Goal: Information Seeking & Learning: Learn about a topic

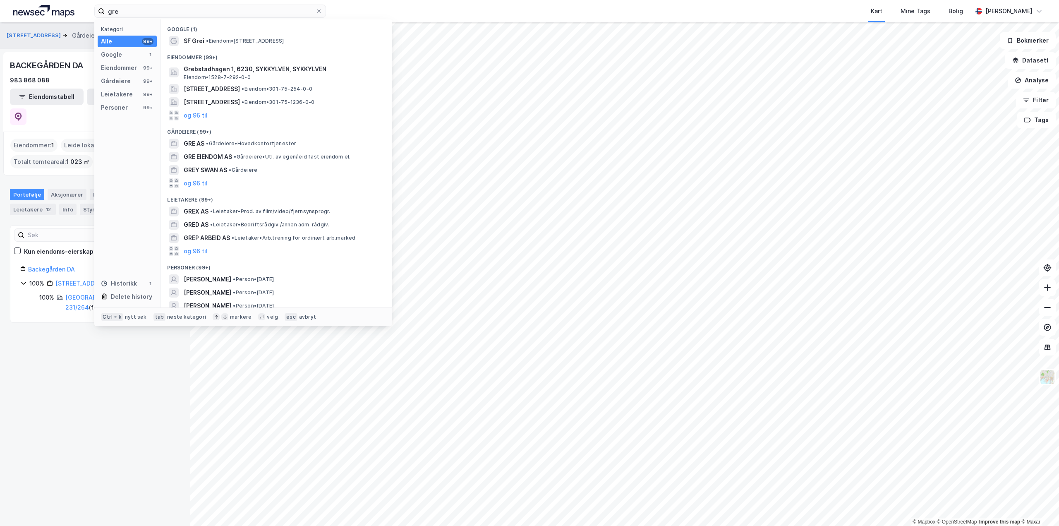
type input "gre"
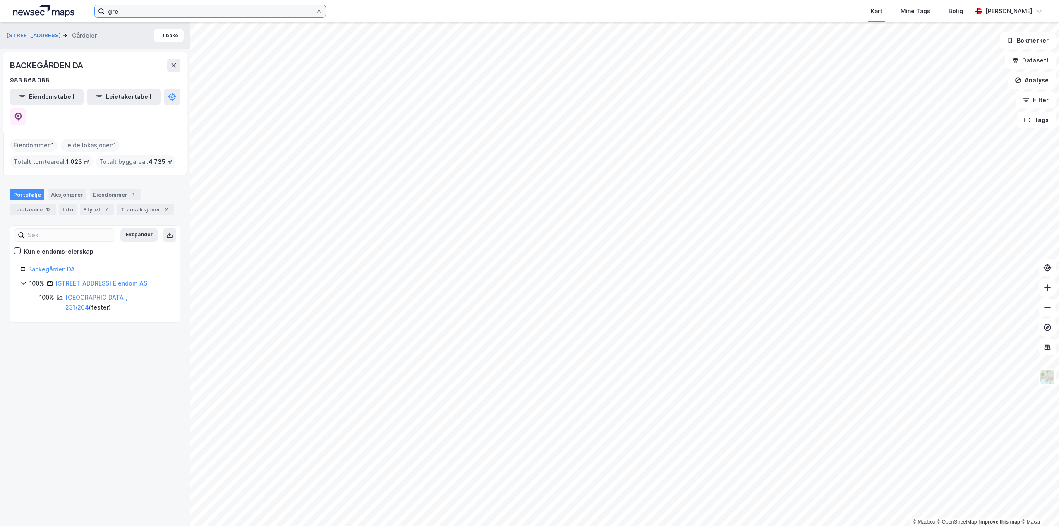
click at [110, 9] on input "gre" at bounding box center [210, 11] width 211 height 12
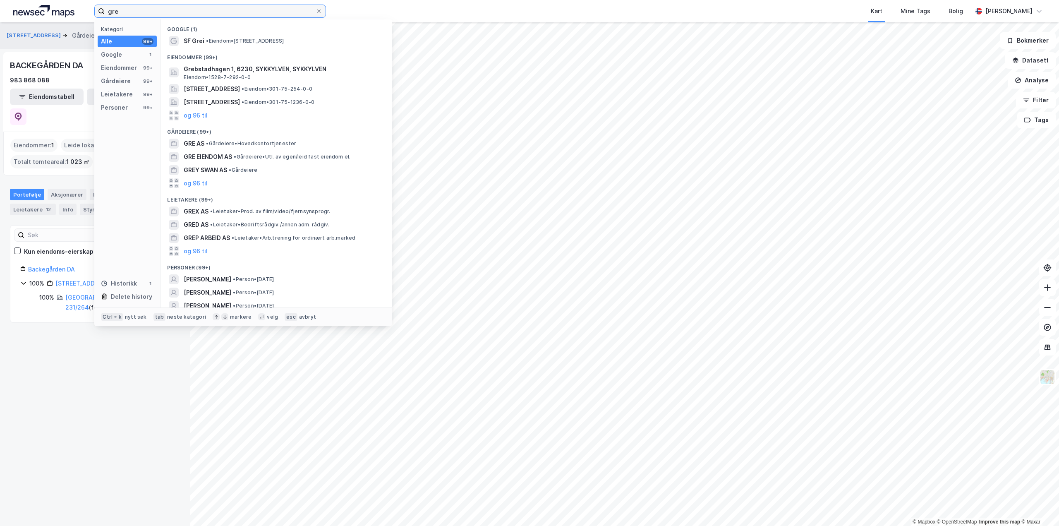
click at [110, 9] on input "gre" at bounding box center [210, 11] width 211 height 12
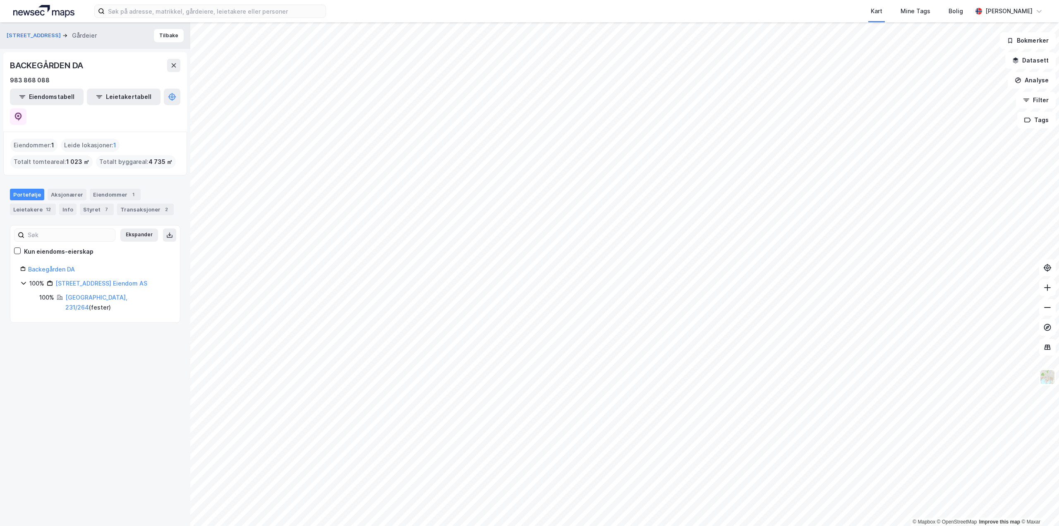
click at [443, 11] on div "Kart Mine Tags Bolig" at bounding box center [669, 11] width 606 height 22
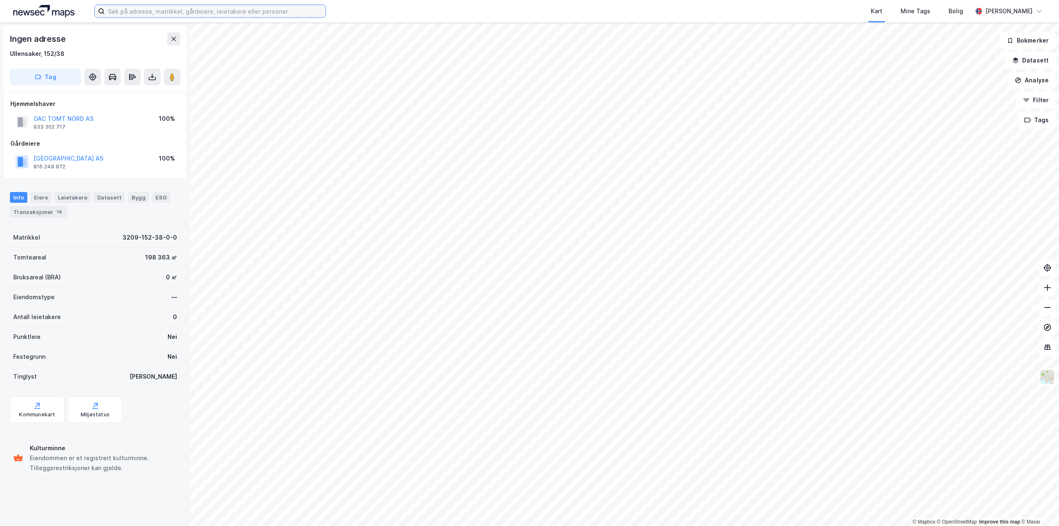
click at [258, 15] on input at bounding box center [215, 11] width 221 height 12
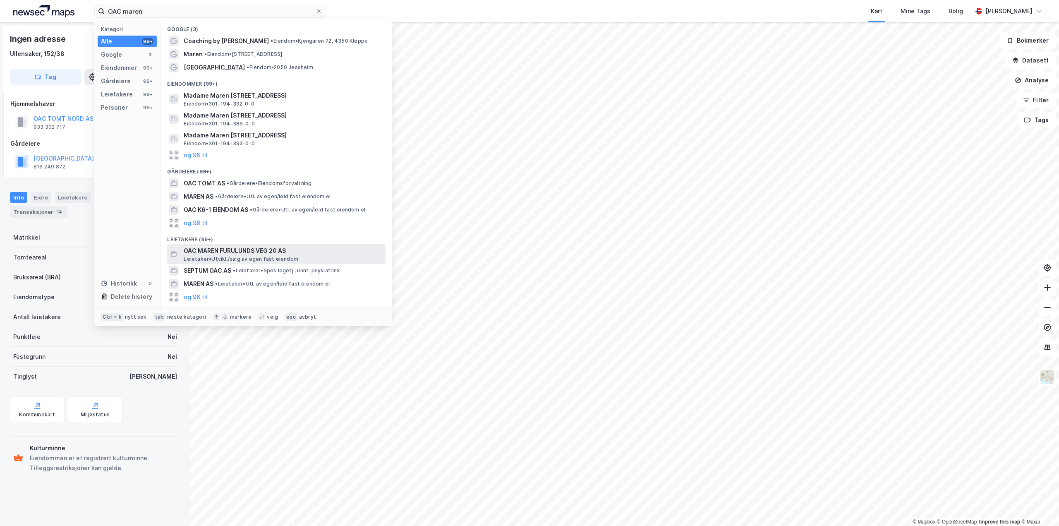
click at [247, 252] on span "OAC MAREN FURULUNDS VEG 20 AS" at bounding box center [283, 251] width 199 height 10
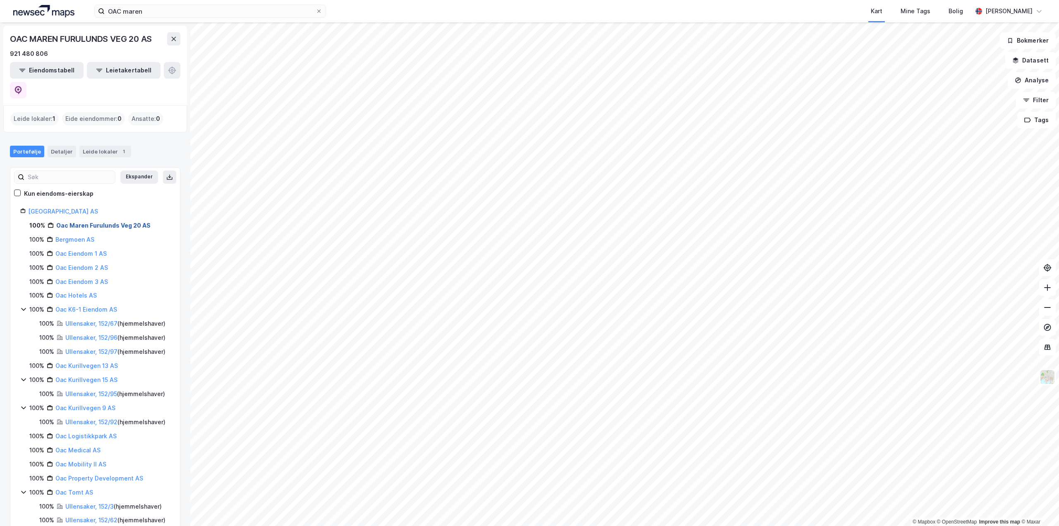
click at [94, 222] on link "Oac Maren Furulunds Veg 20 AS" at bounding box center [103, 225] width 94 height 7
click at [86, 306] on link "Oac K6-1 Eiendom AS" at bounding box center [86, 309] width 62 height 7
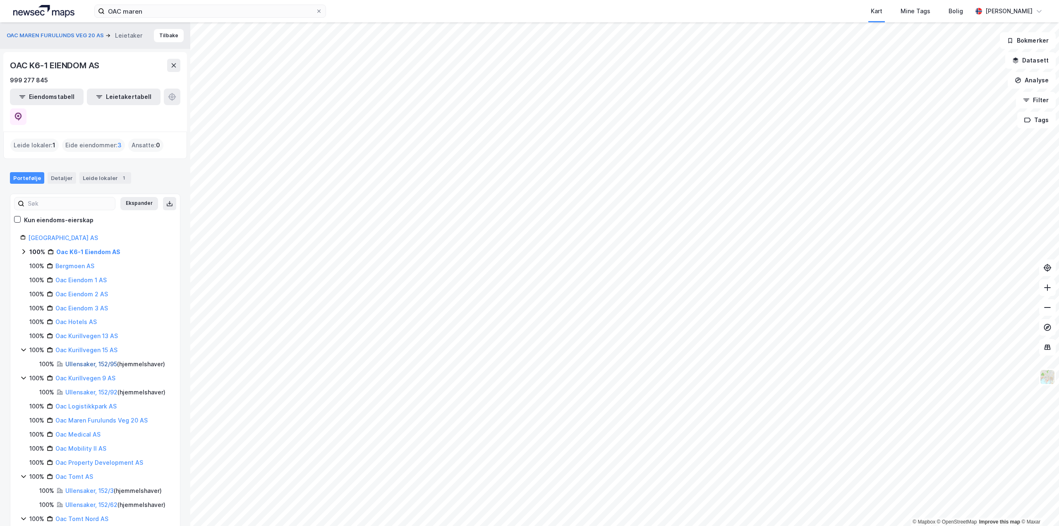
click at [86, 360] on link "Ullensaker, 152/95" at bounding box center [91, 363] width 52 height 7
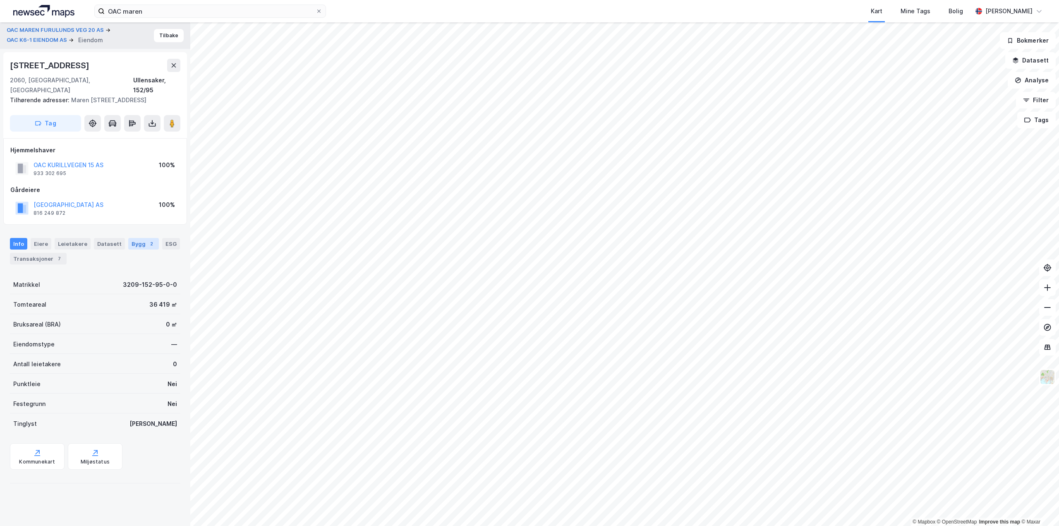
click at [130, 244] on div "Bygg 2" at bounding box center [143, 244] width 31 height 12
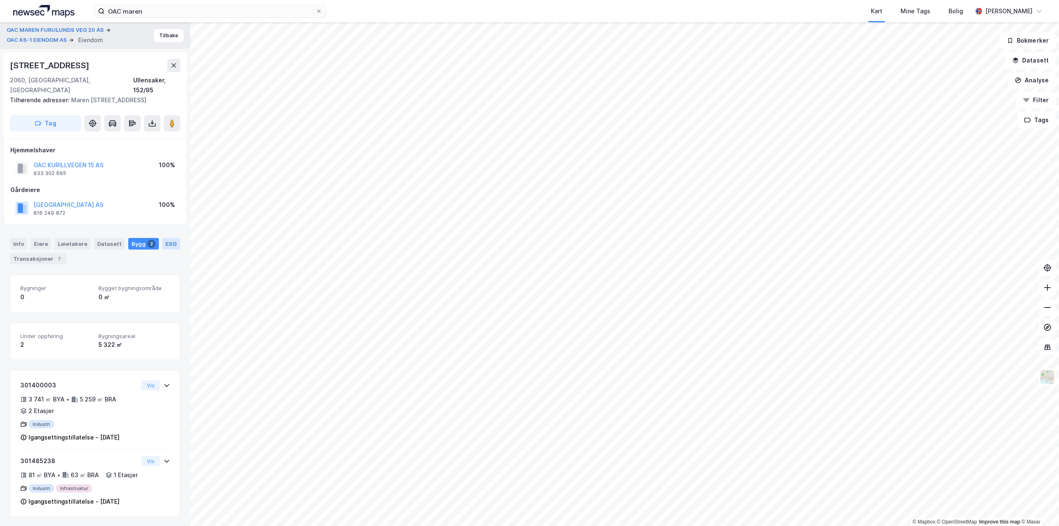
click at [162, 243] on div "ESG" at bounding box center [171, 244] width 18 height 12
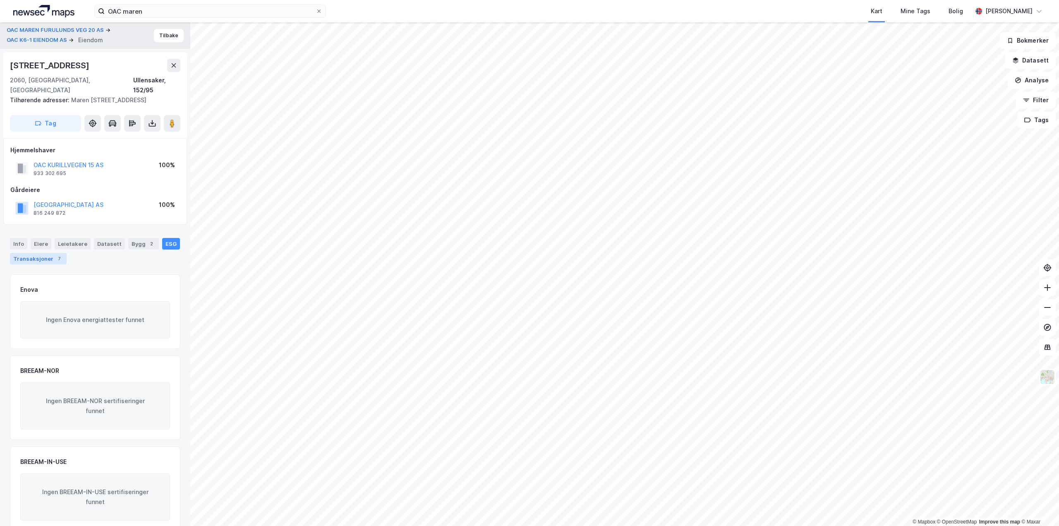
click at [38, 256] on div "Transaksjoner 7" at bounding box center [38, 259] width 57 height 12
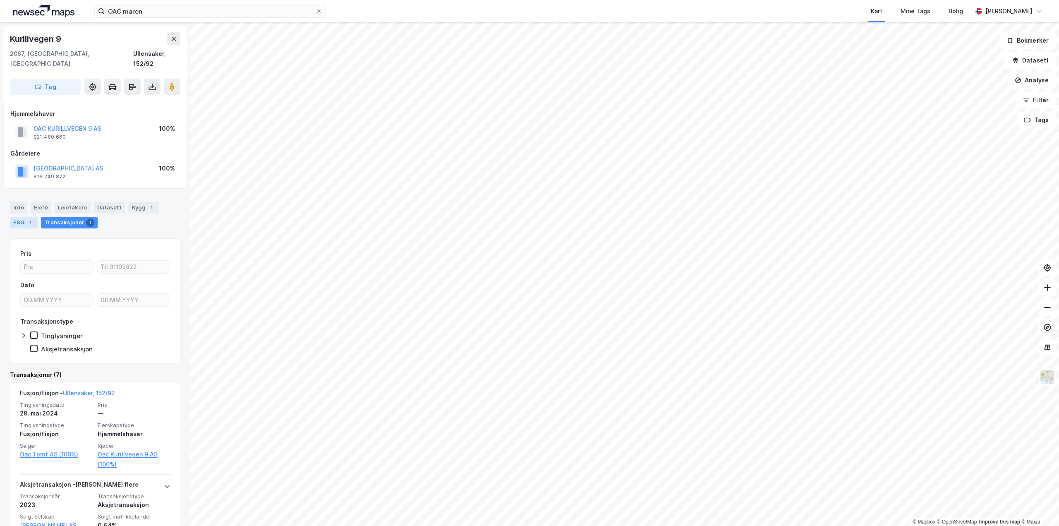
click at [13, 217] on div "ESG 1" at bounding box center [24, 223] width 28 height 12
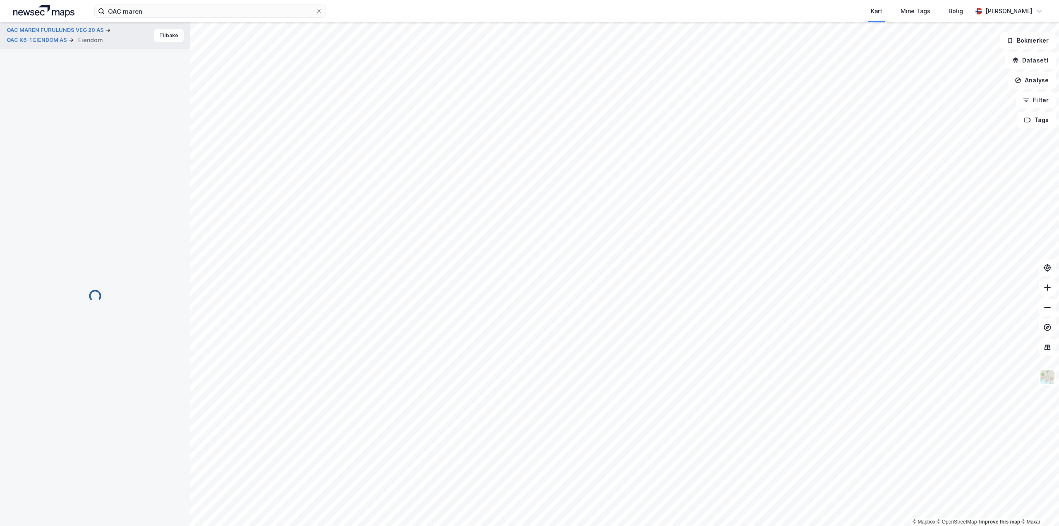
scroll to position [1, 0]
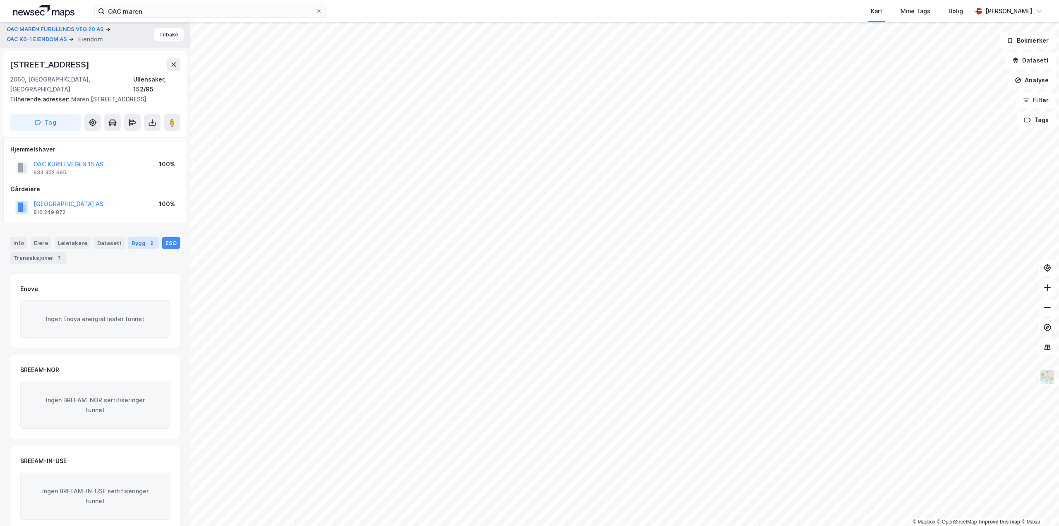
click at [128, 244] on div "Bygg 2" at bounding box center [143, 243] width 31 height 12
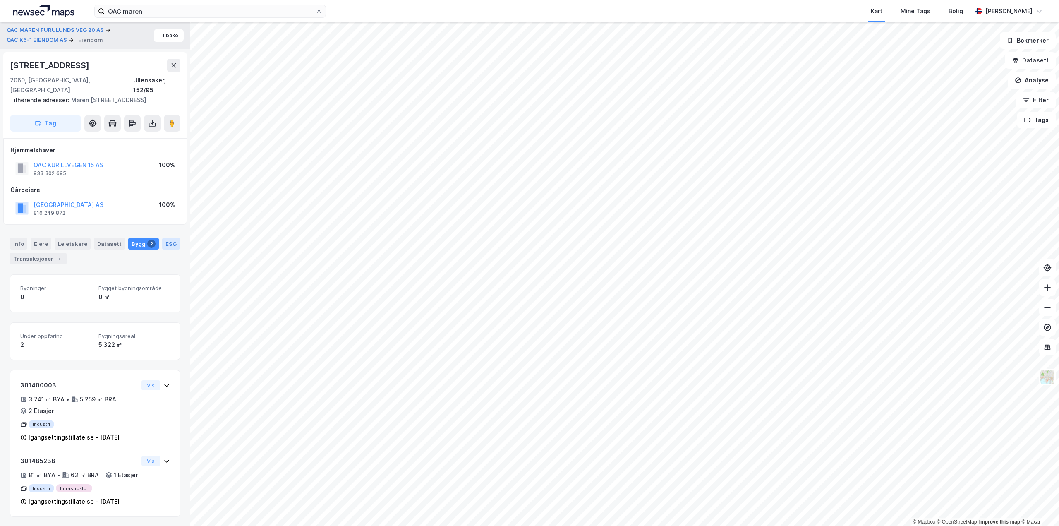
click at [162, 240] on div "ESG" at bounding box center [171, 244] width 18 height 12
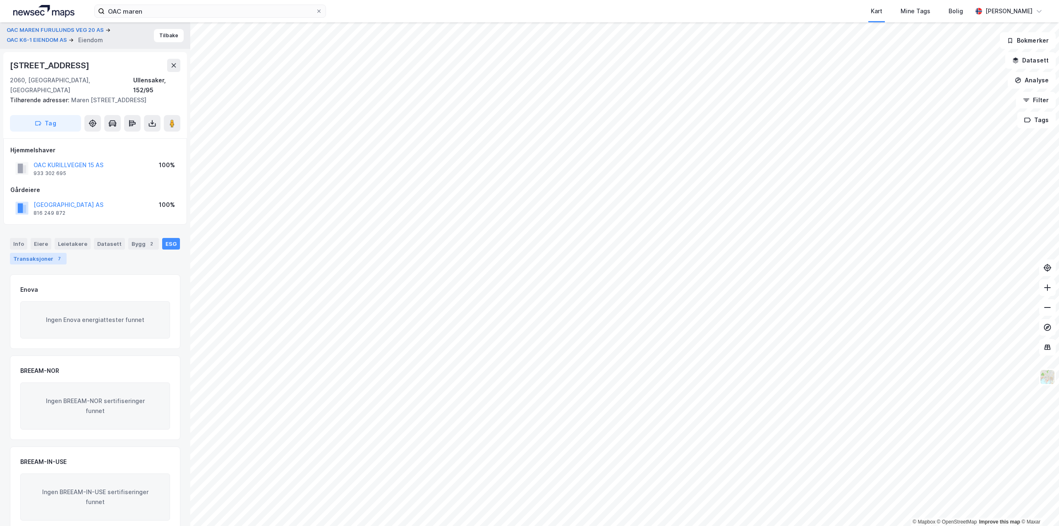
click at [38, 260] on div "Transaksjoner 7" at bounding box center [38, 259] width 57 height 12
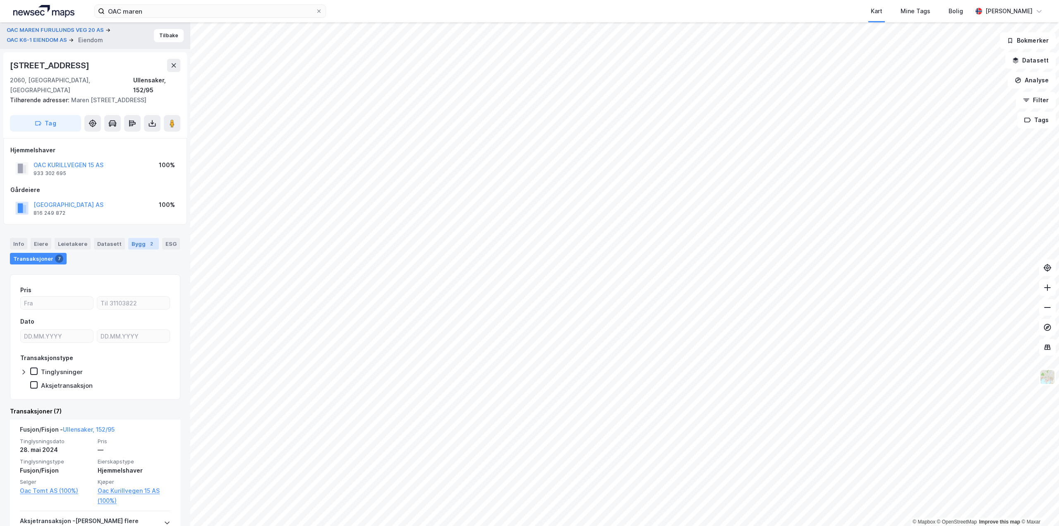
click at [134, 246] on div "Bygg 2" at bounding box center [143, 244] width 31 height 12
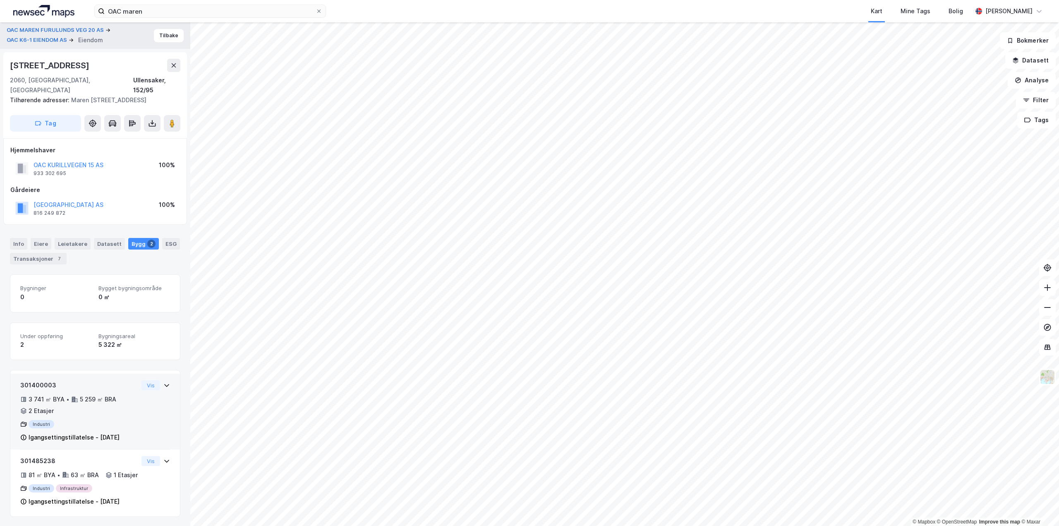
scroll to position [12, 0]
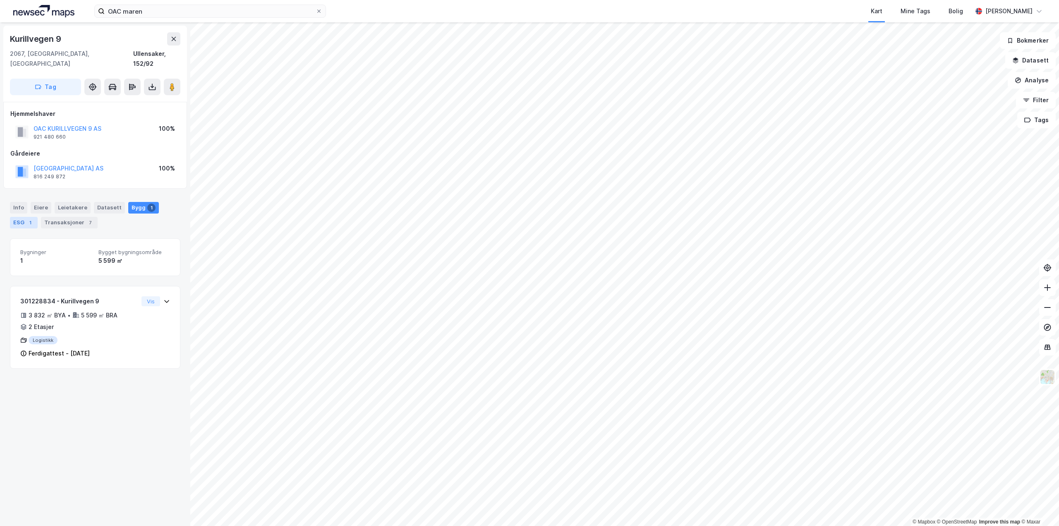
click at [22, 217] on div "ESG 1" at bounding box center [24, 223] width 28 height 12
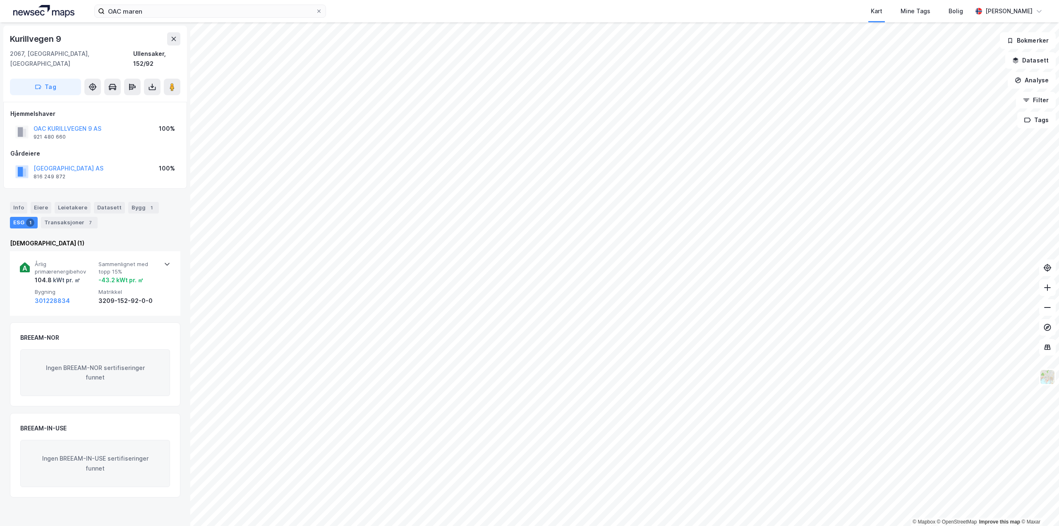
click at [103, 449] on div "Ingen BREEAM-IN-USE sertifiseringer funnet" at bounding box center [95, 463] width 150 height 47
click at [165, 261] on icon at bounding box center [167, 264] width 7 height 7
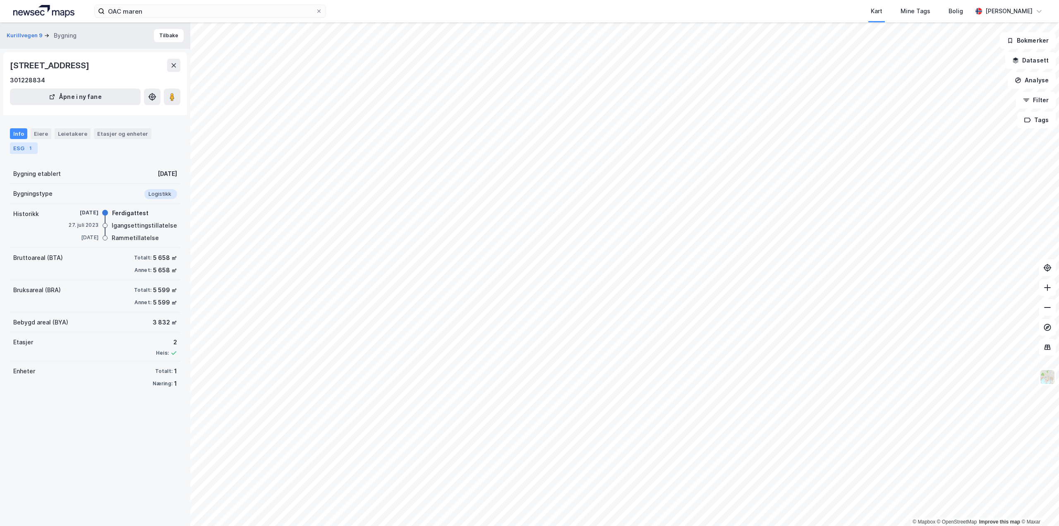
click at [27, 151] on div "1" at bounding box center [30, 148] width 8 height 8
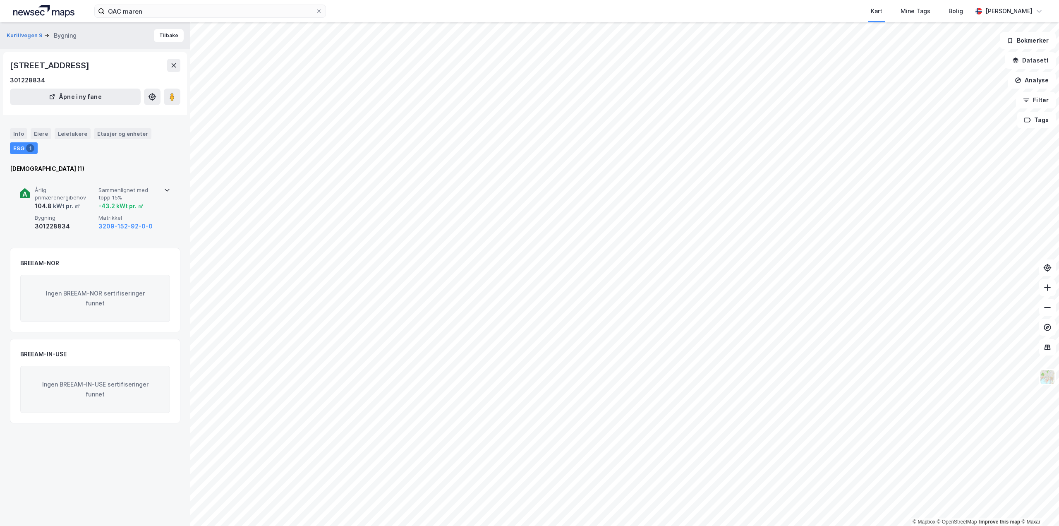
click at [160, 188] on div "Årlig primærenergibehov 104.8 kWt pr. ㎡ Sammenlignet med topp 15% -43.2 kWt pr.…" at bounding box center [95, 209] width 151 height 64
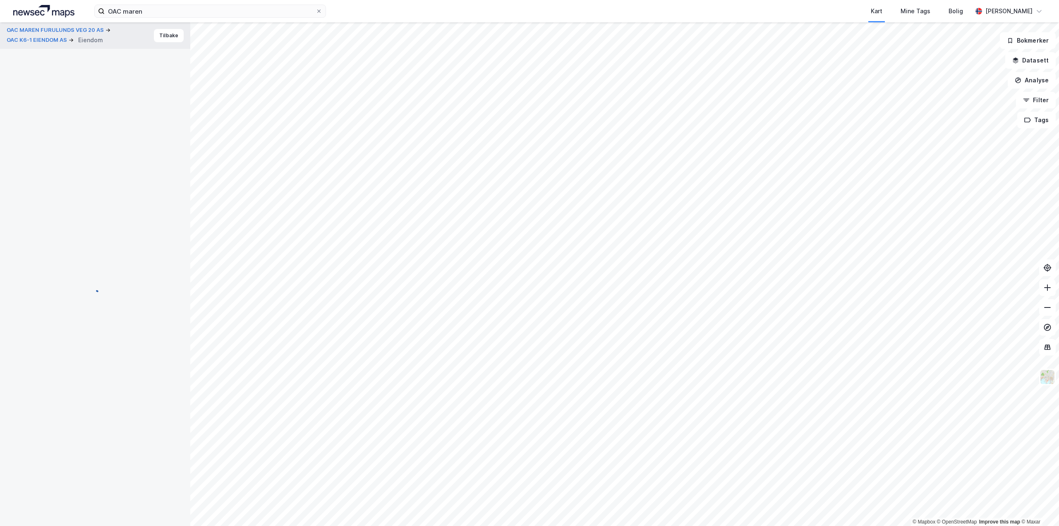
scroll to position [1, 0]
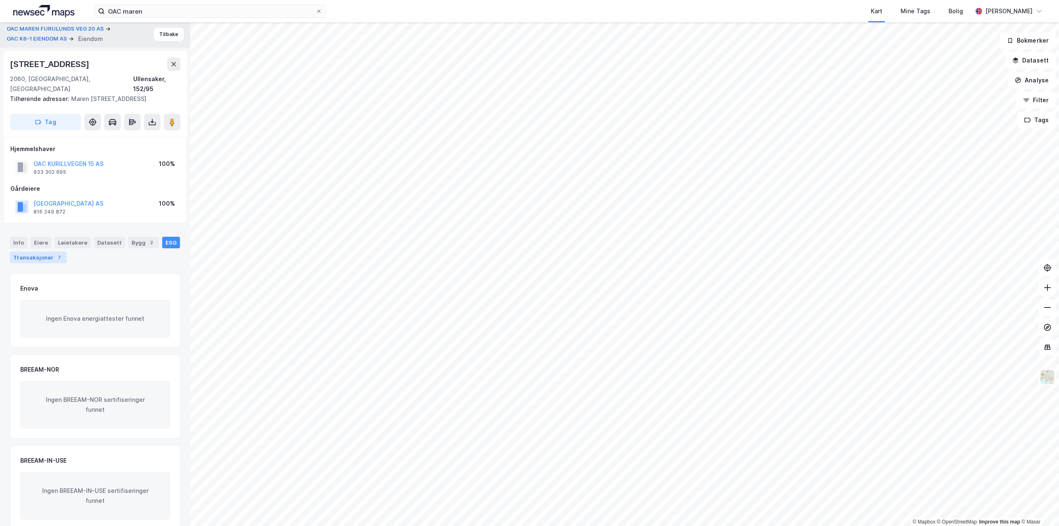
click at [45, 259] on div "Transaksjoner 7" at bounding box center [38, 258] width 57 height 12
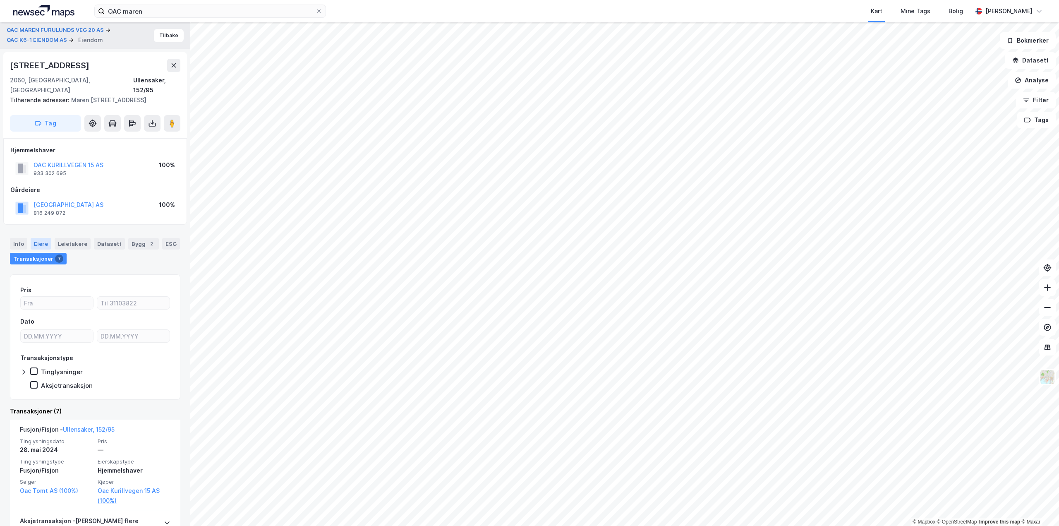
click at [38, 242] on div "Eiere" at bounding box center [41, 244] width 21 height 12
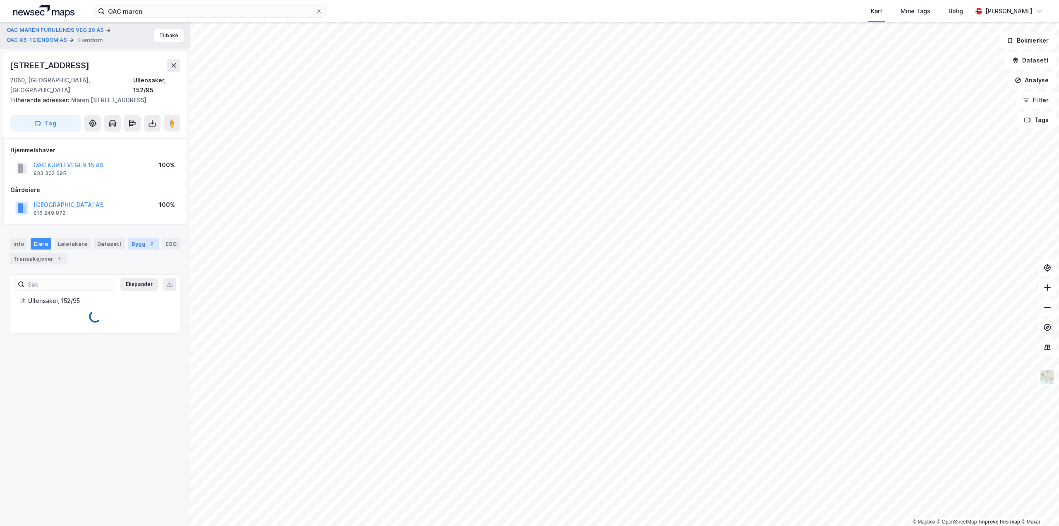
click at [131, 246] on div "Bygg 2" at bounding box center [143, 244] width 31 height 12
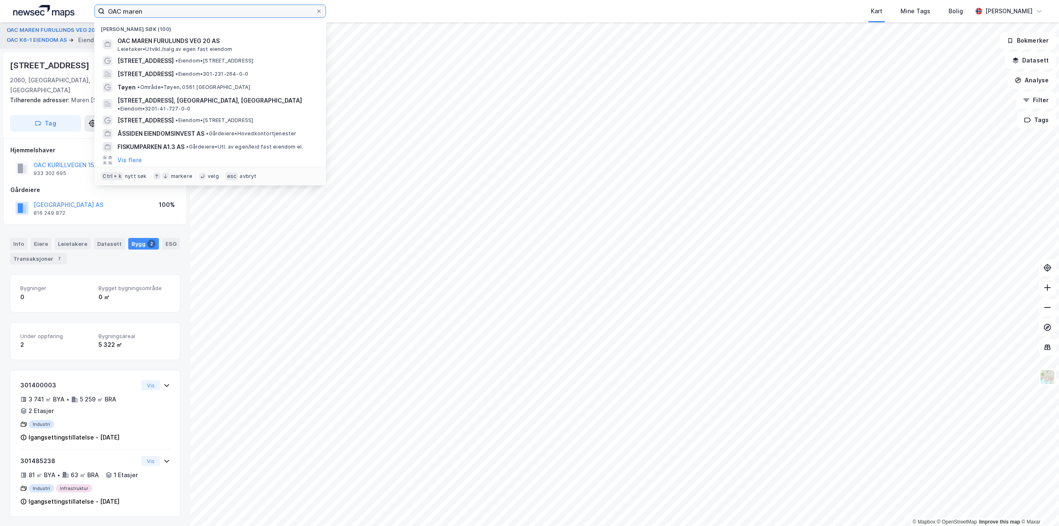
drag, startPoint x: 138, startPoint y: 15, endPoint x: 95, endPoint y: 14, distance: 43.0
click at [95, 14] on label "OAC maren" at bounding box center [210, 11] width 232 height 13
drag, startPoint x: 165, startPoint y: 11, endPoint x: 15, endPoint y: 10, distance: 149.4
click at [15, 10] on div "OAC maren Nylige søk (100) OAC MAREN FURULUNDS VEG 20 AS Leietaker • [GEOGRAPHI…" at bounding box center [529, 11] width 1059 height 22
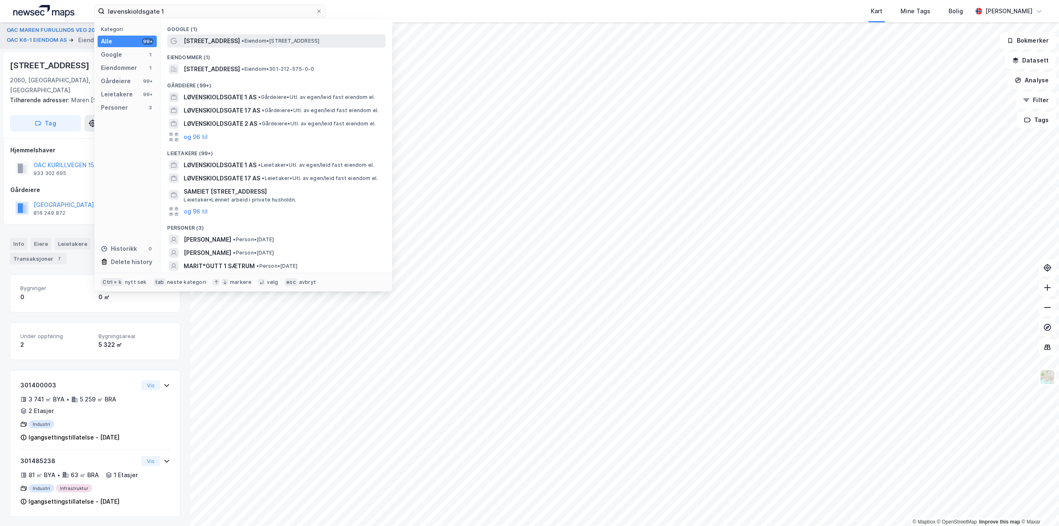
click at [258, 38] on span "• Eiendom • [STREET_ADDRESS]" at bounding box center [281, 41] width 78 height 7
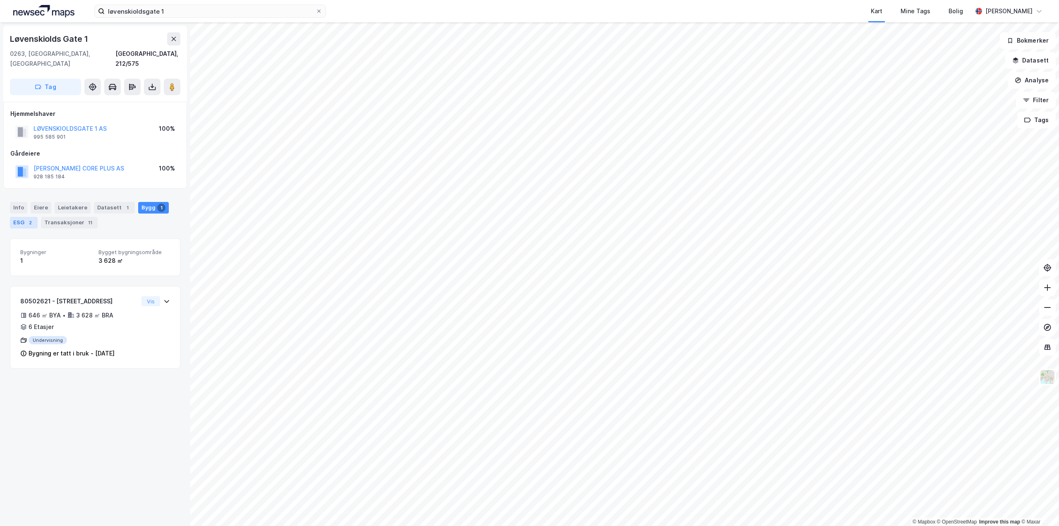
click at [29, 218] on div "2" at bounding box center [30, 222] width 8 height 8
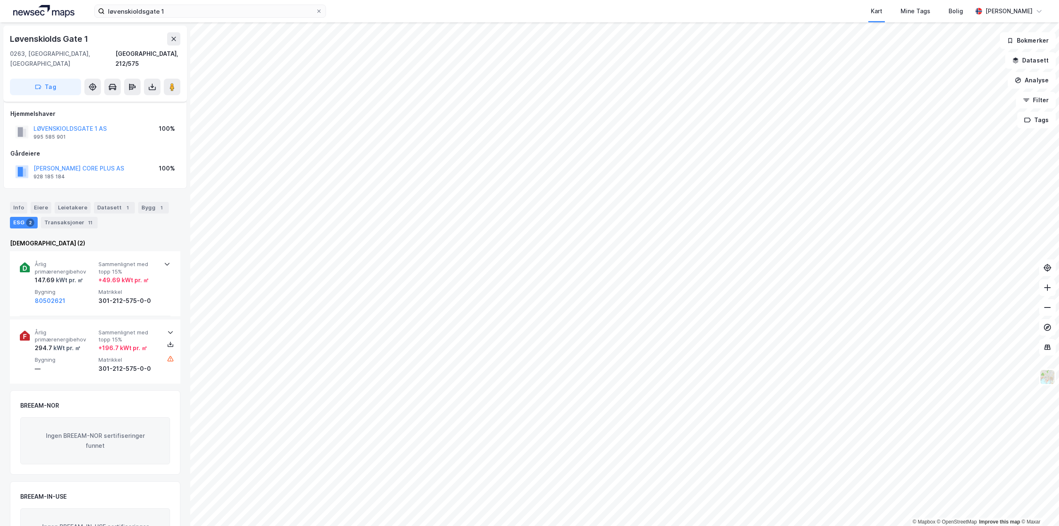
scroll to position [39, 0]
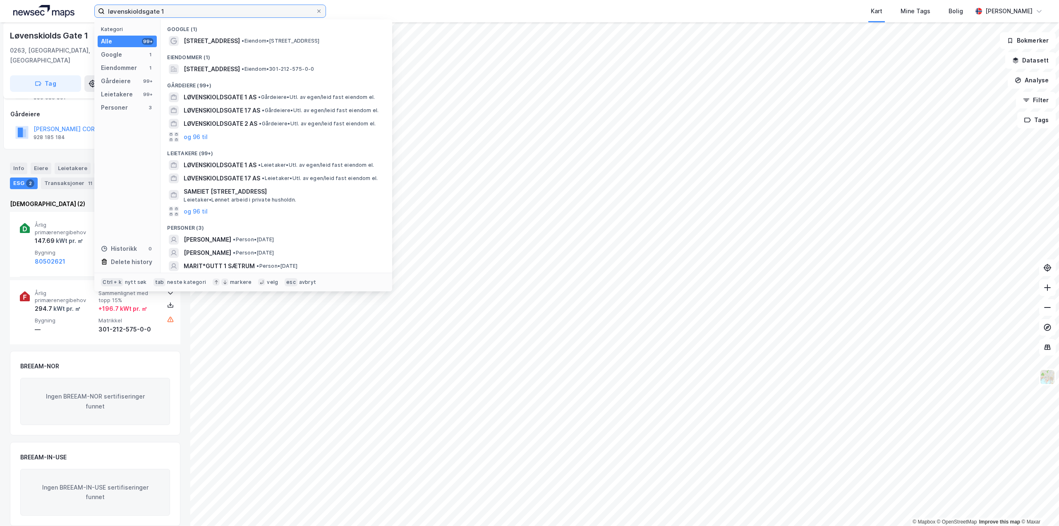
drag, startPoint x: 169, startPoint y: 10, endPoint x: -31, endPoint y: 0, distance: 200.9
click at [0, 0] on html "løvenskioldsgate 1 Kategori Alle 99+ Google 1 Eiendommer 1 Gårdeiere 99+ Leieta…" at bounding box center [529, 263] width 1059 height 526
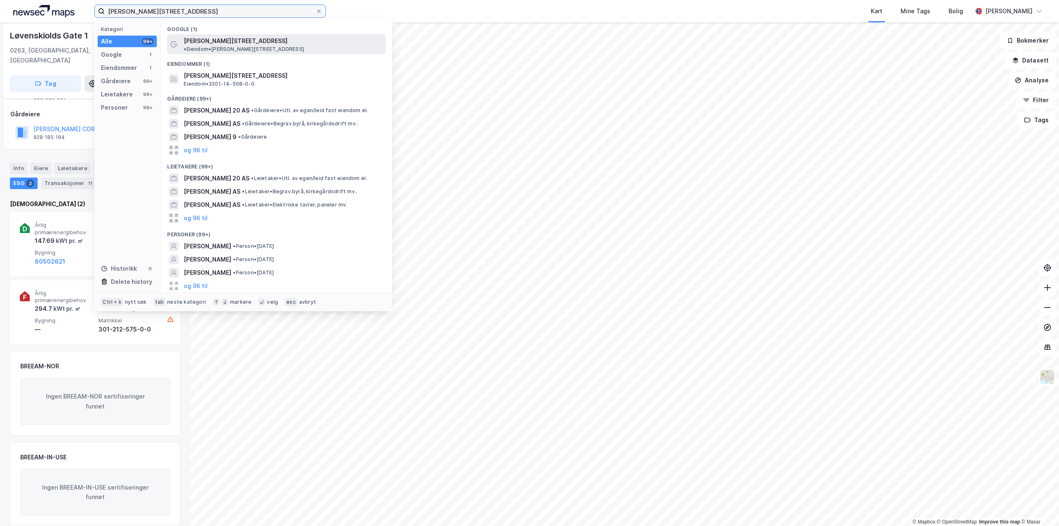
type input "[PERSON_NAME][STREET_ADDRESS]"
click at [240, 38] on span "[PERSON_NAME][STREET_ADDRESS]" at bounding box center [236, 41] width 104 height 10
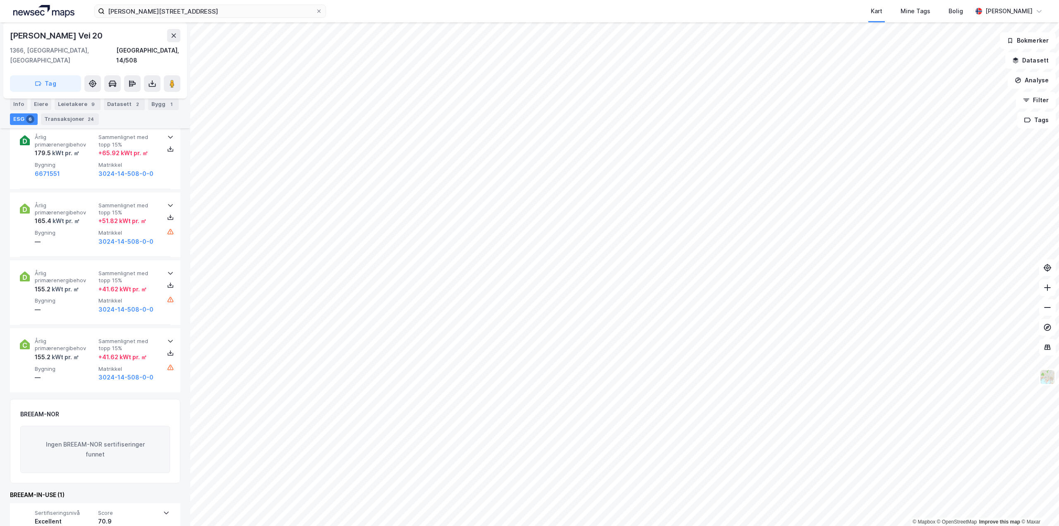
scroll to position [392, 0]
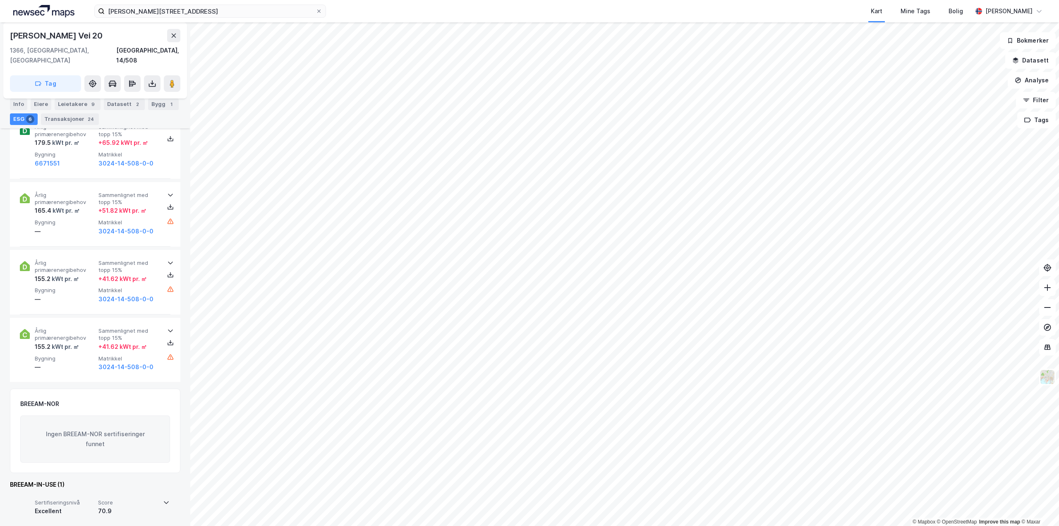
click at [159, 495] on div "Sertifiseringsnivå Excellent Score 70.9" at bounding box center [95, 509] width 150 height 33
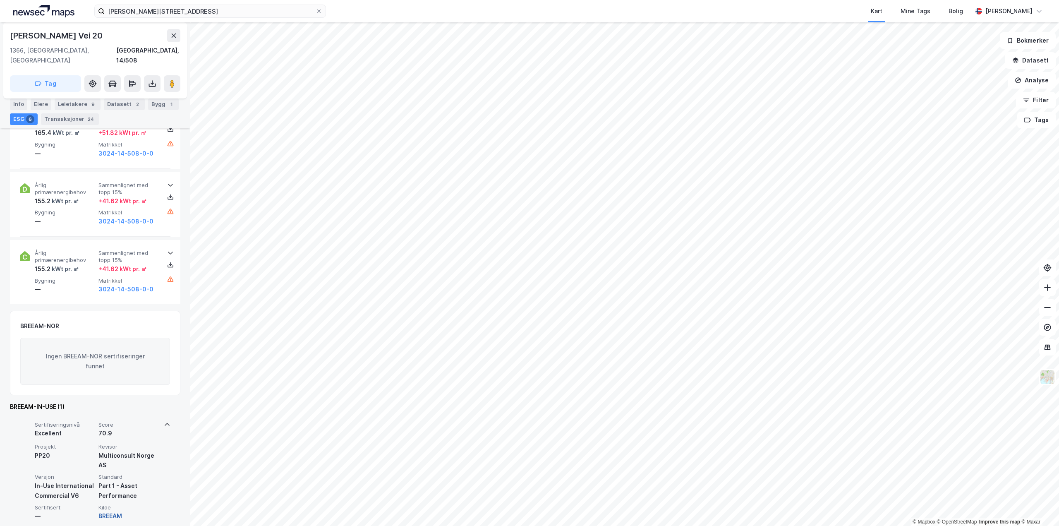
click at [110, 511] on button "BREEAM" at bounding box center [110, 516] width 24 height 10
